Goal: Transaction & Acquisition: Book appointment/travel/reservation

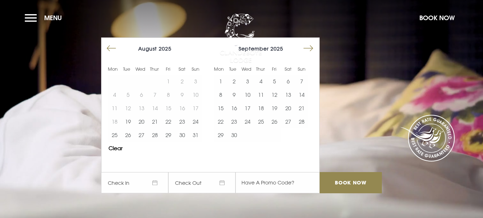
click at [310, 48] on button "Move forward to switch to the next month." at bounding box center [307, 48] width 13 height 13
click at [289, 82] on button "4" at bounding box center [287, 81] width 13 height 13
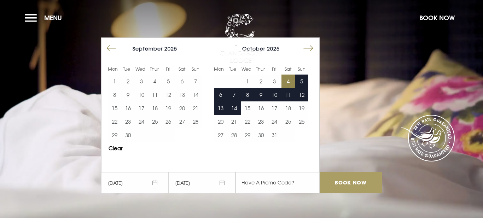
click at [341, 182] on input "Book Now" at bounding box center [350, 182] width 62 height 21
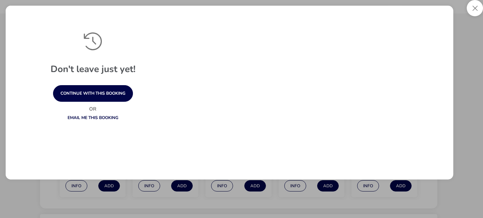
scroll to position [1082, 0]
